Goal: Information Seeking & Learning: Learn about a topic

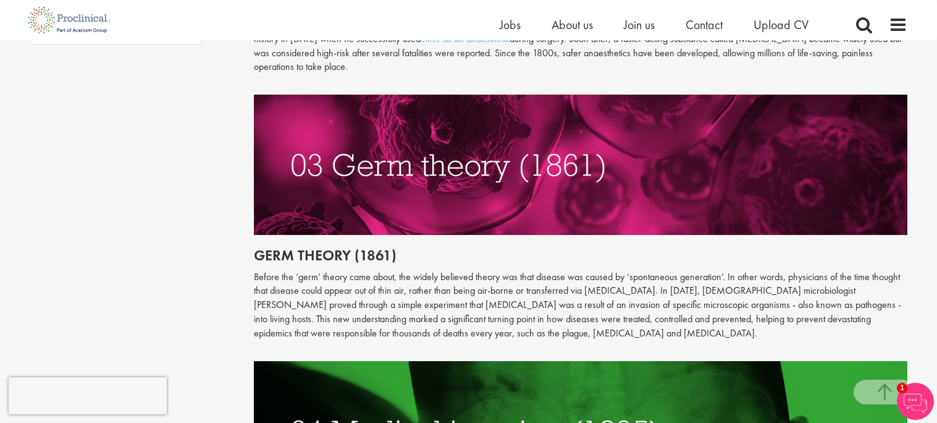
scroll to position [1156, 0]
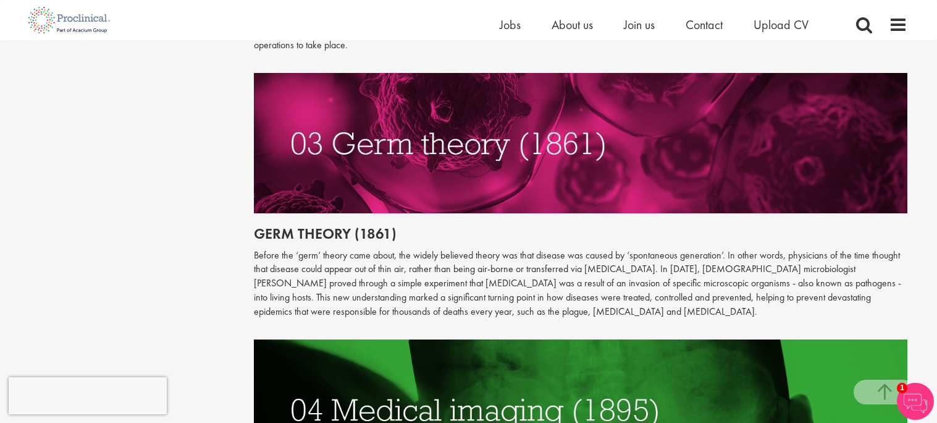
drag, startPoint x: 780, startPoint y: 257, endPoint x: 817, endPoint y: 258, distance: 37.1
click at [817, 258] on p "Before the ‘germ’ theory came about, the widely believed theory was that diseas…" at bounding box center [581, 283] width 654 height 70
click at [828, 257] on p "Before the ‘germ’ theory came about, the widely believed theory was that diseas…" at bounding box center [581, 283] width 654 height 70
drag, startPoint x: 827, startPoint y: 257, endPoint x: 776, endPoint y: 256, distance: 50.7
click at [776, 256] on p "Before the ‘germ’ theory came about, the widely believed theory was that diseas…" at bounding box center [581, 283] width 654 height 70
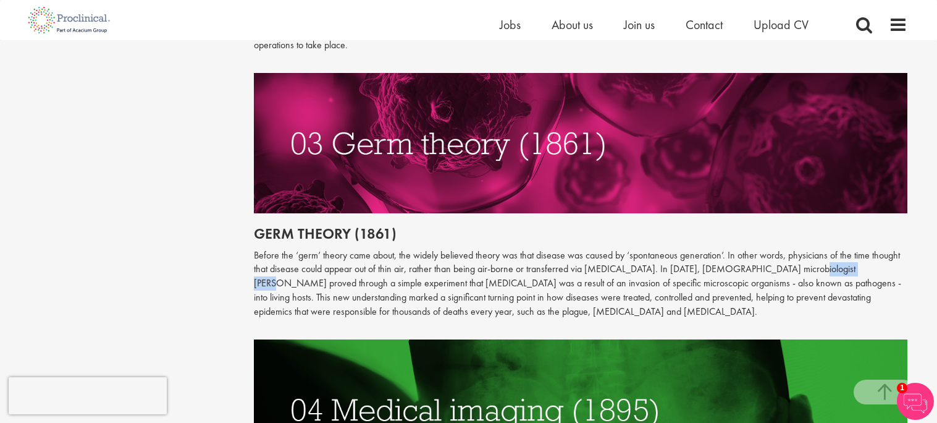
copy p "[PERSON_NAME]"
click at [802, 343] on img at bounding box center [581, 409] width 654 height 140
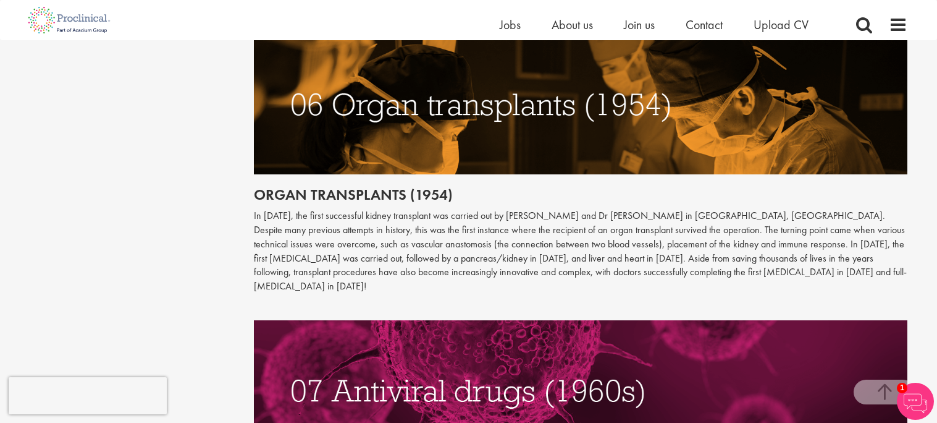
scroll to position [2052, 0]
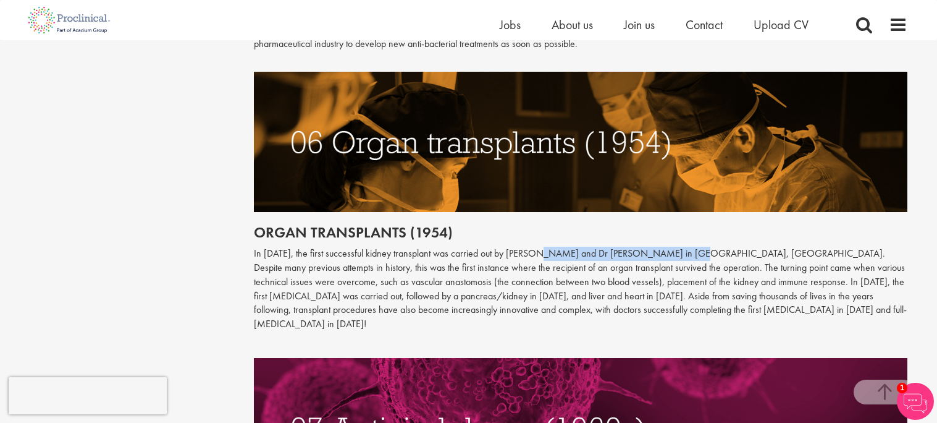
drag, startPoint x: 542, startPoint y: 237, endPoint x: 688, endPoint y: 243, distance: 145.9
click at [688, 246] on p "In [DATE], the first successful kidney transplant was carried out by [PERSON_NA…" at bounding box center [581, 288] width 654 height 85
copy p "[PERSON_NAME] and Dr [PERSON_NAME]"
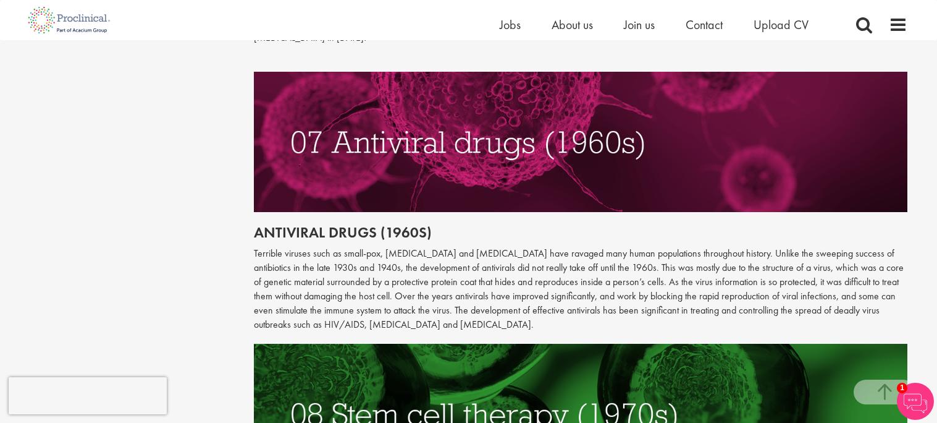
scroll to position [2349, 0]
